Goal: Navigation & Orientation: Find specific page/section

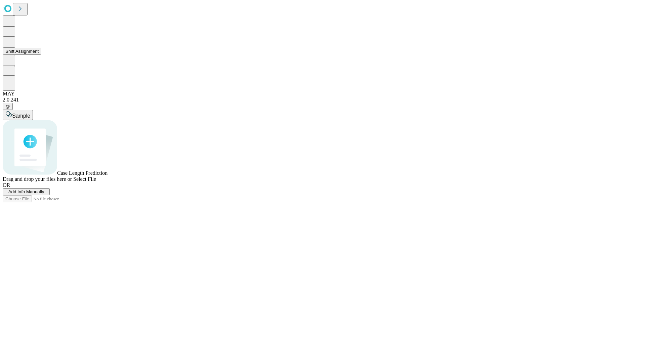
click at [41, 55] on button "Shift Assignment" at bounding box center [22, 51] width 39 height 7
